Goal: Information Seeking & Learning: Learn about a topic

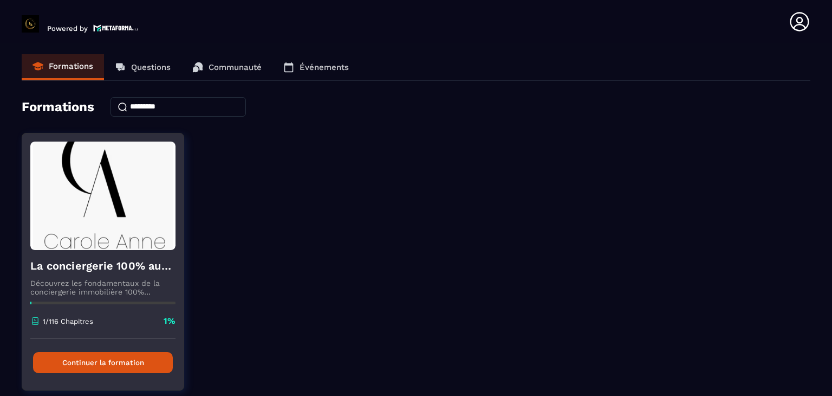
scroll to position [39, 0]
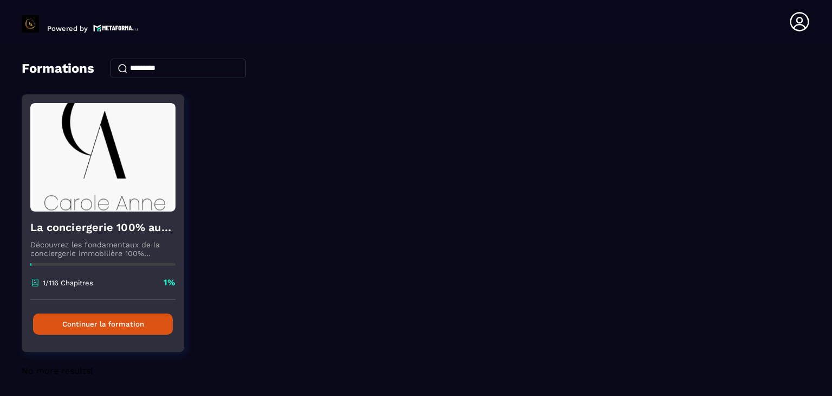
click at [137, 315] on button "Continuer la formation" at bounding box center [103, 323] width 140 height 21
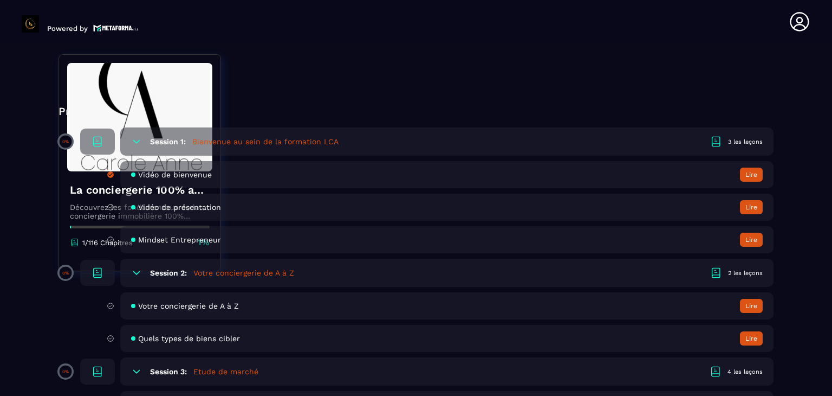
scroll to position [305, 0]
click at [112, 239] on icon at bounding box center [111, 239] width 8 height 10
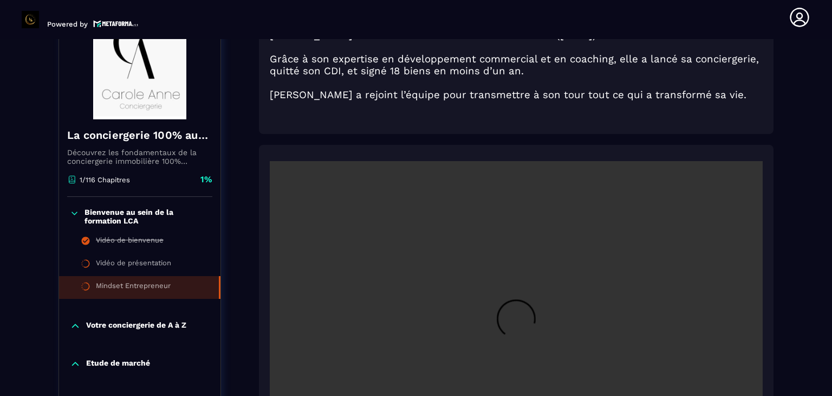
scroll to position [150, 0]
click at [122, 213] on p "Bienvenue au sein de la formation LCA" at bounding box center [147, 216] width 125 height 17
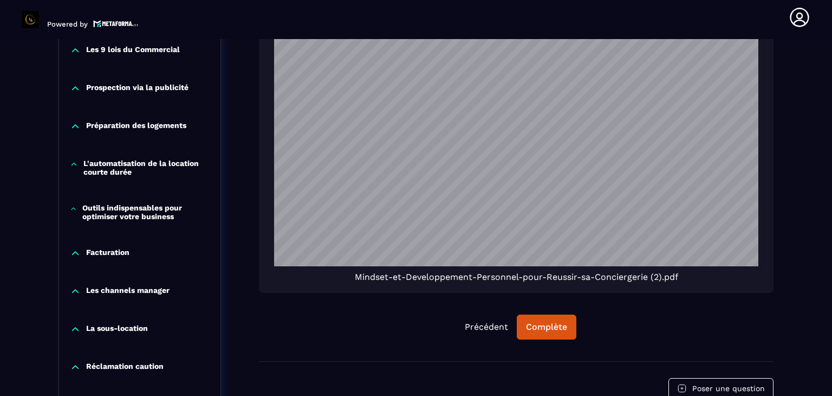
scroll to position [856, 0]
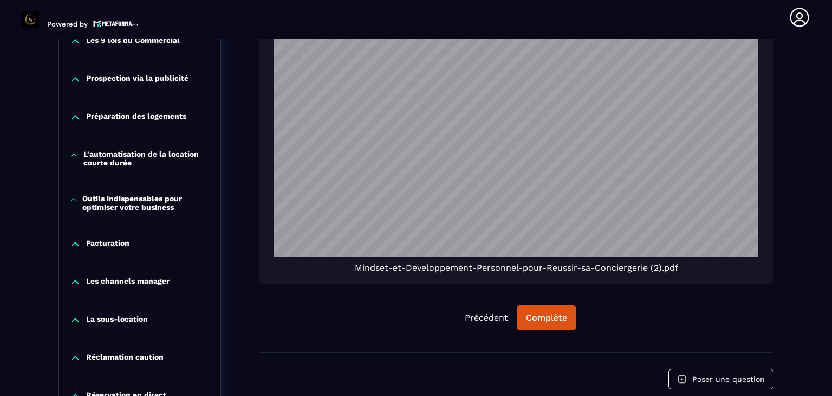
click at [108, 239] on p "Facturation" at bounding box center [107, 243] width 43 height 11
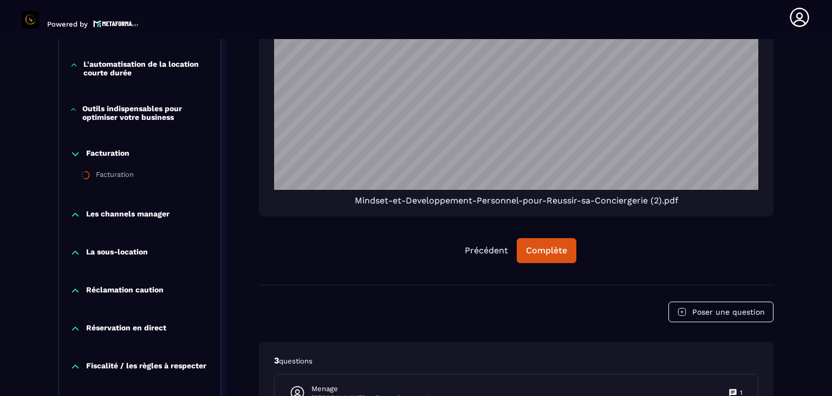
scroll to position [923, 0]
click at [0, 0] on li "Facturation" at bounding box center [0, 0] width 0 height 0
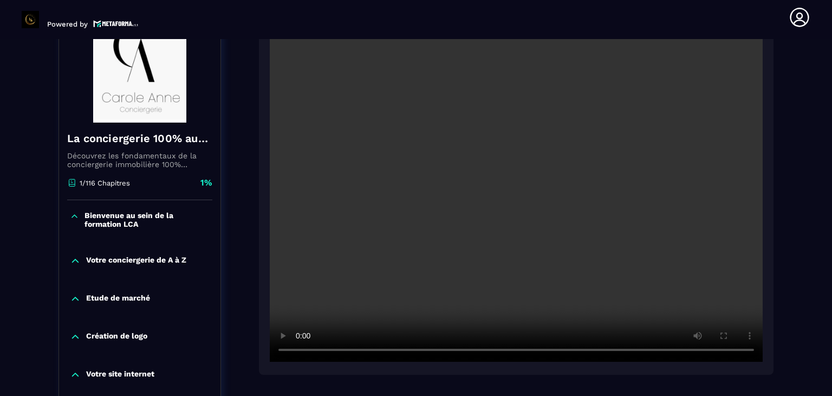
scroll to position [141, 0]
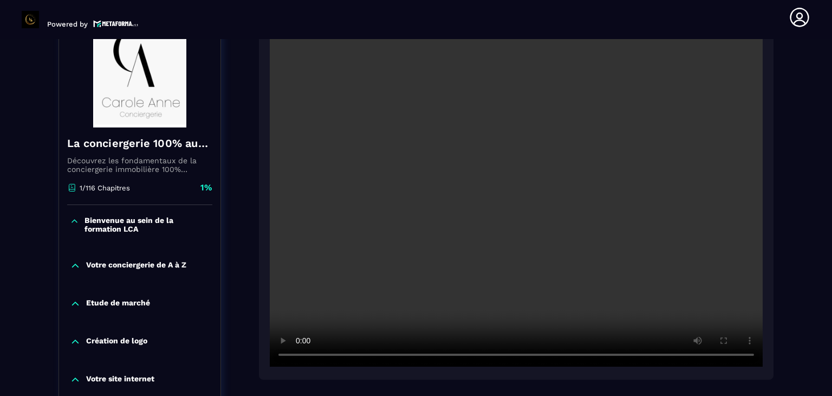
click at [479, 139] on video at bounding box center [516, 201] width 493 height 329
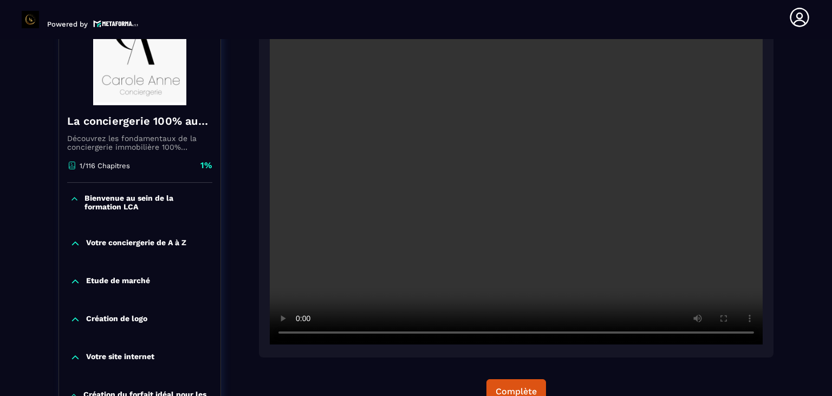
scroll to position [156, 0]
